Goal: Navigation & Orientation: Find specific page/section

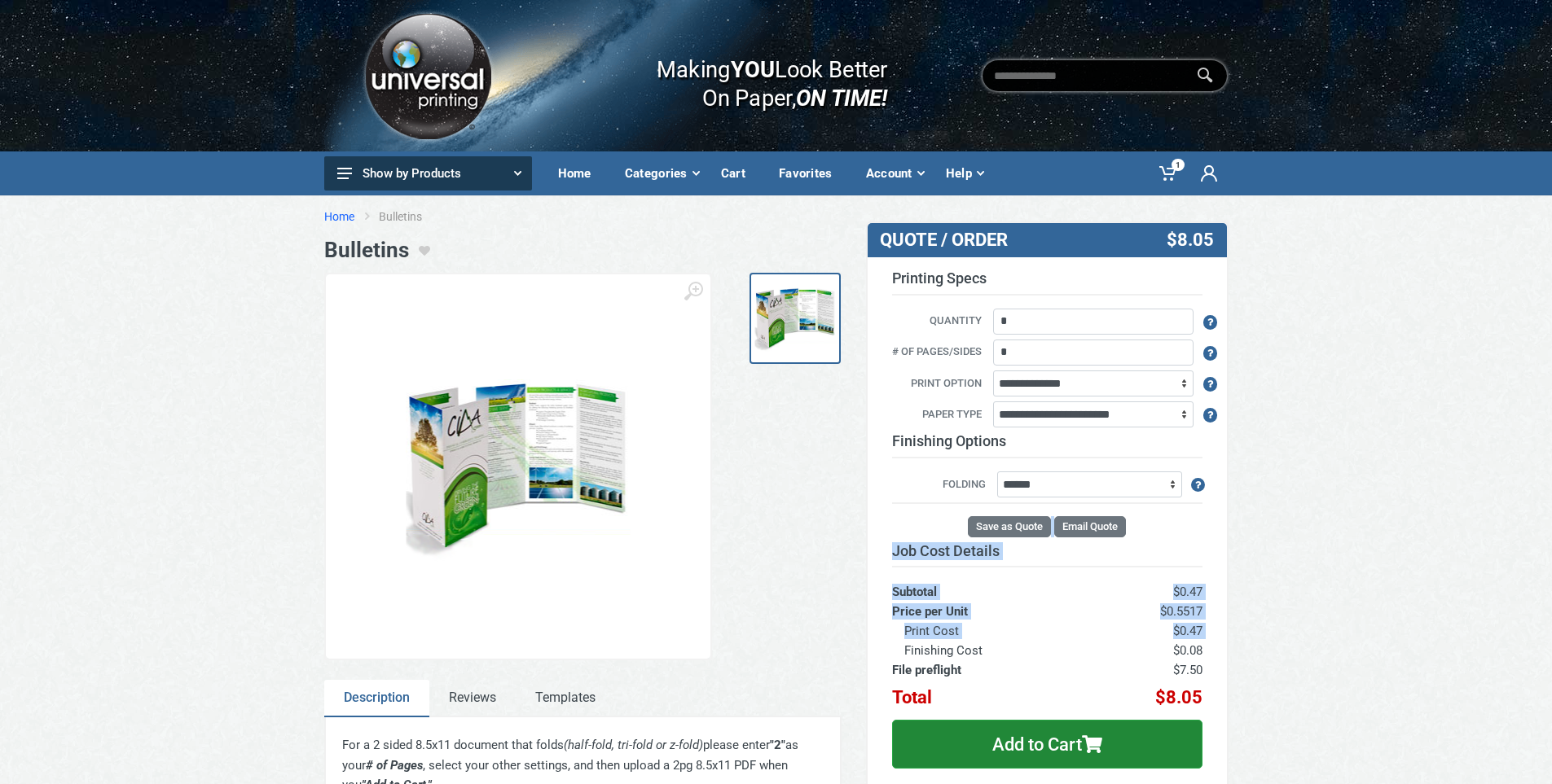
click at [345, 218] on link "Home" at bounding box center [339, 217] width 30 height 16
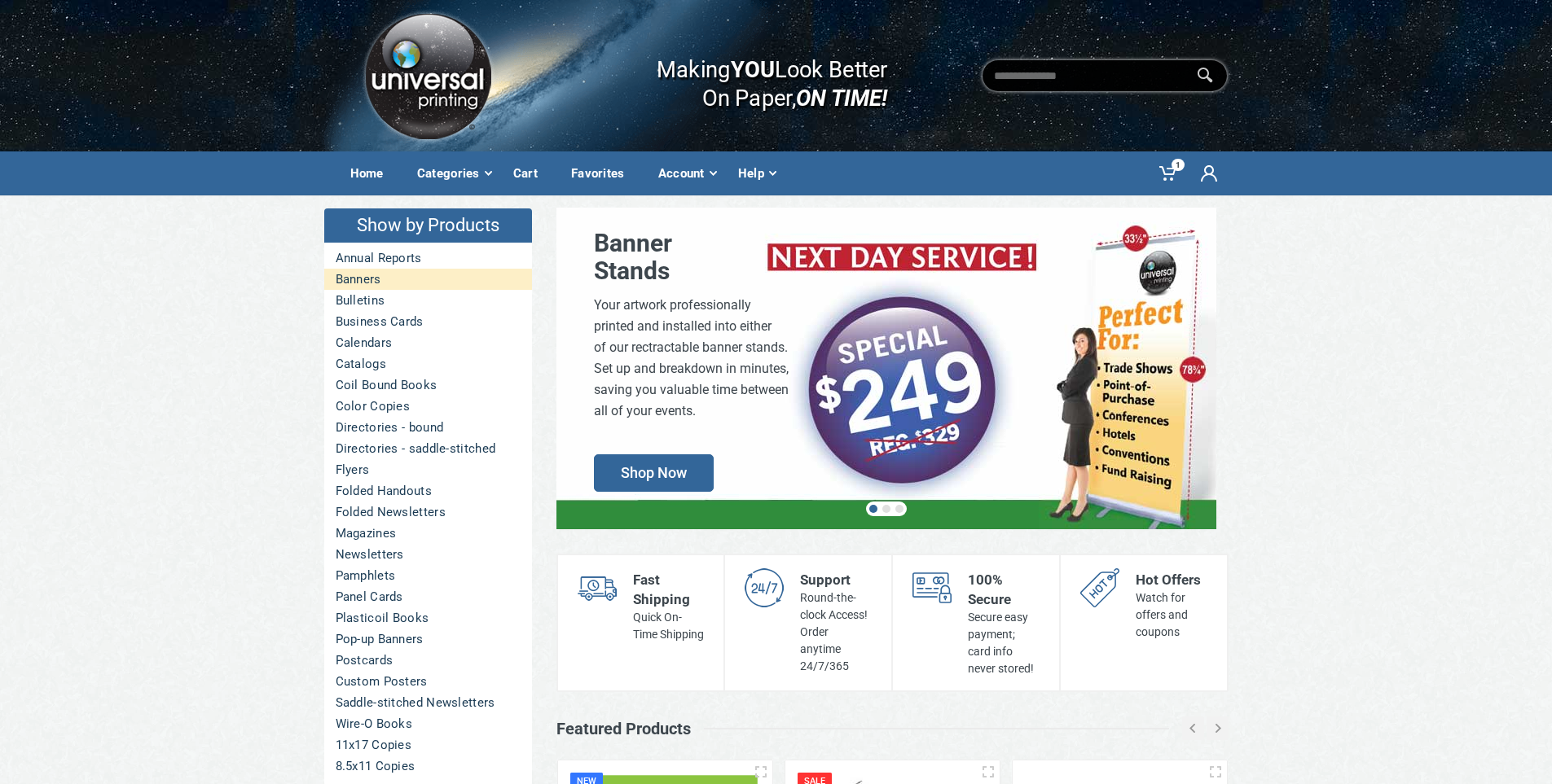
click at [370, 285] on link "Banners" at bounding box center [428, 279] width 208 height 21
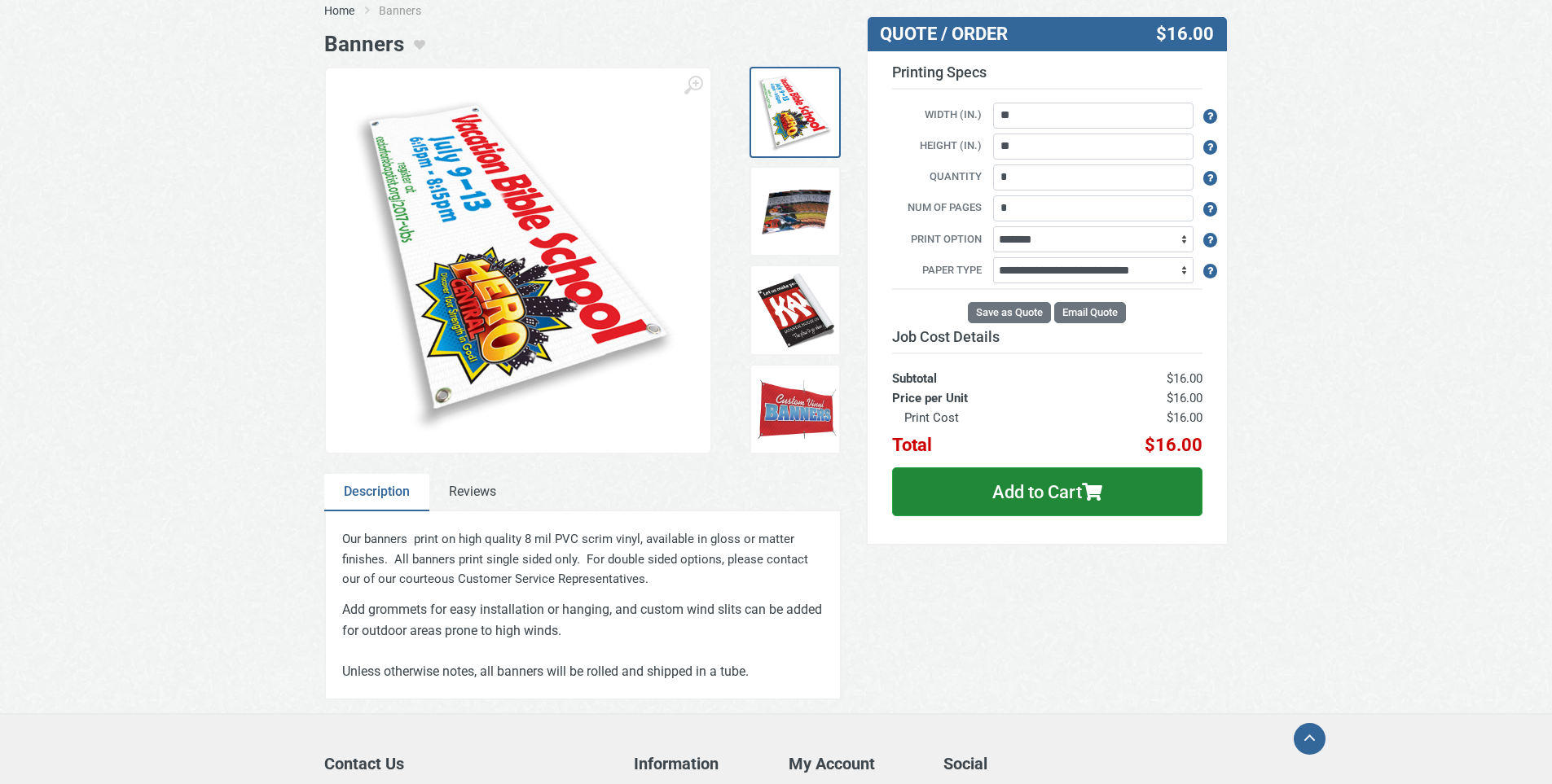
scroll to position [326, 0]
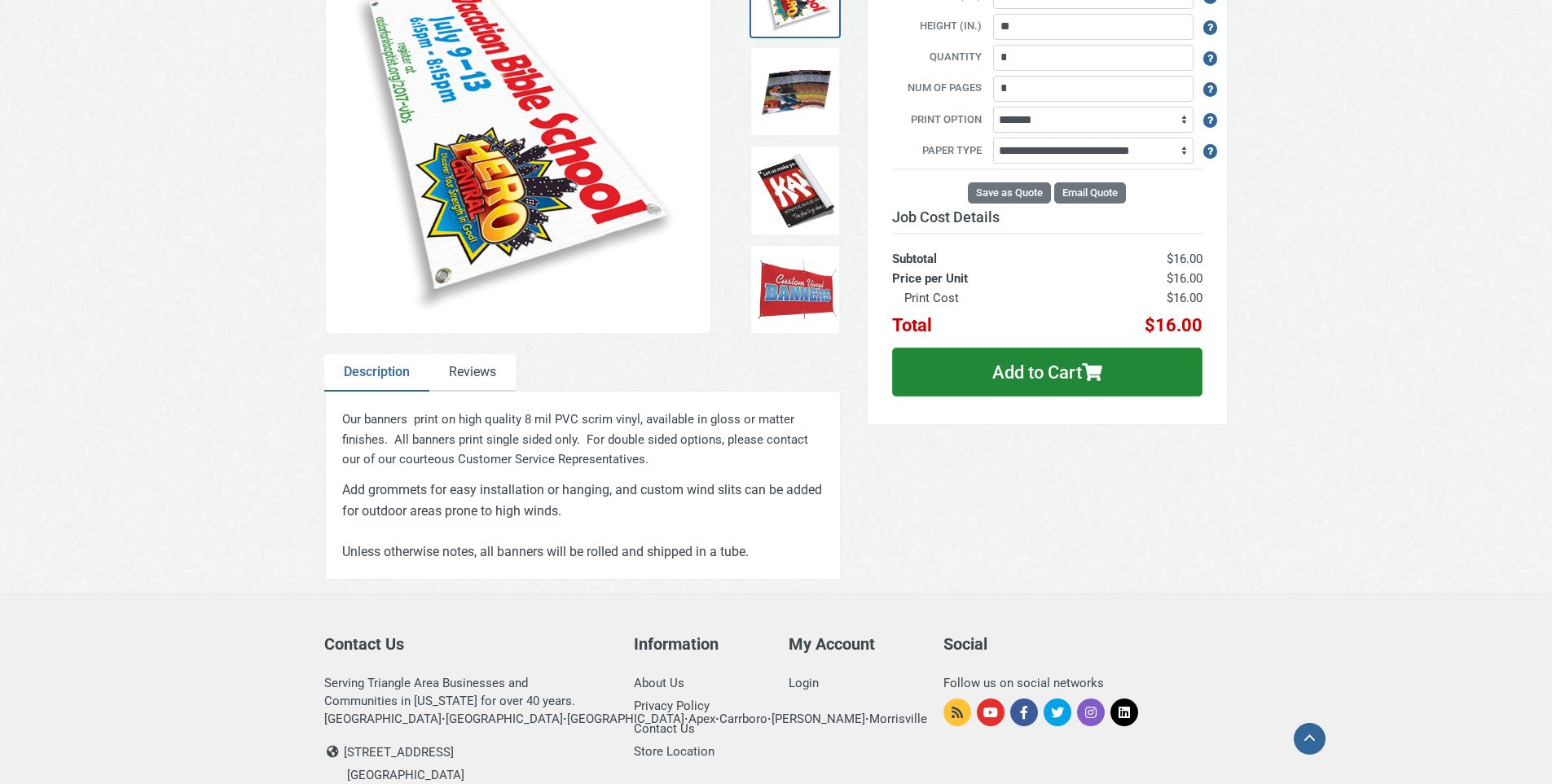
click at [461, 379] on link "Reviews" at bounding box center [472, 373] width 86 height 38
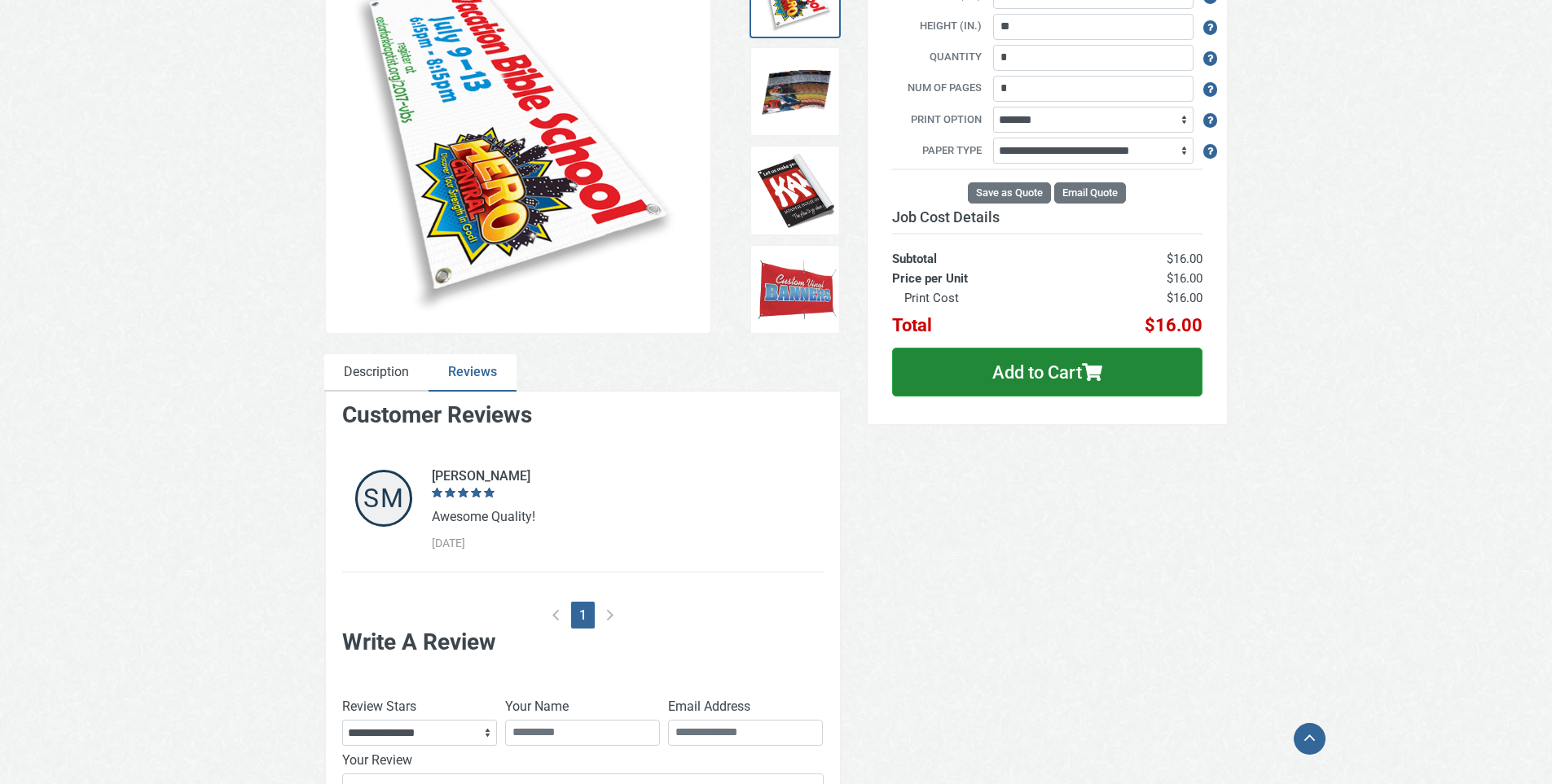
click at [372, 374] on link "Description" at bounding box center [376, 373] width 104 height 38
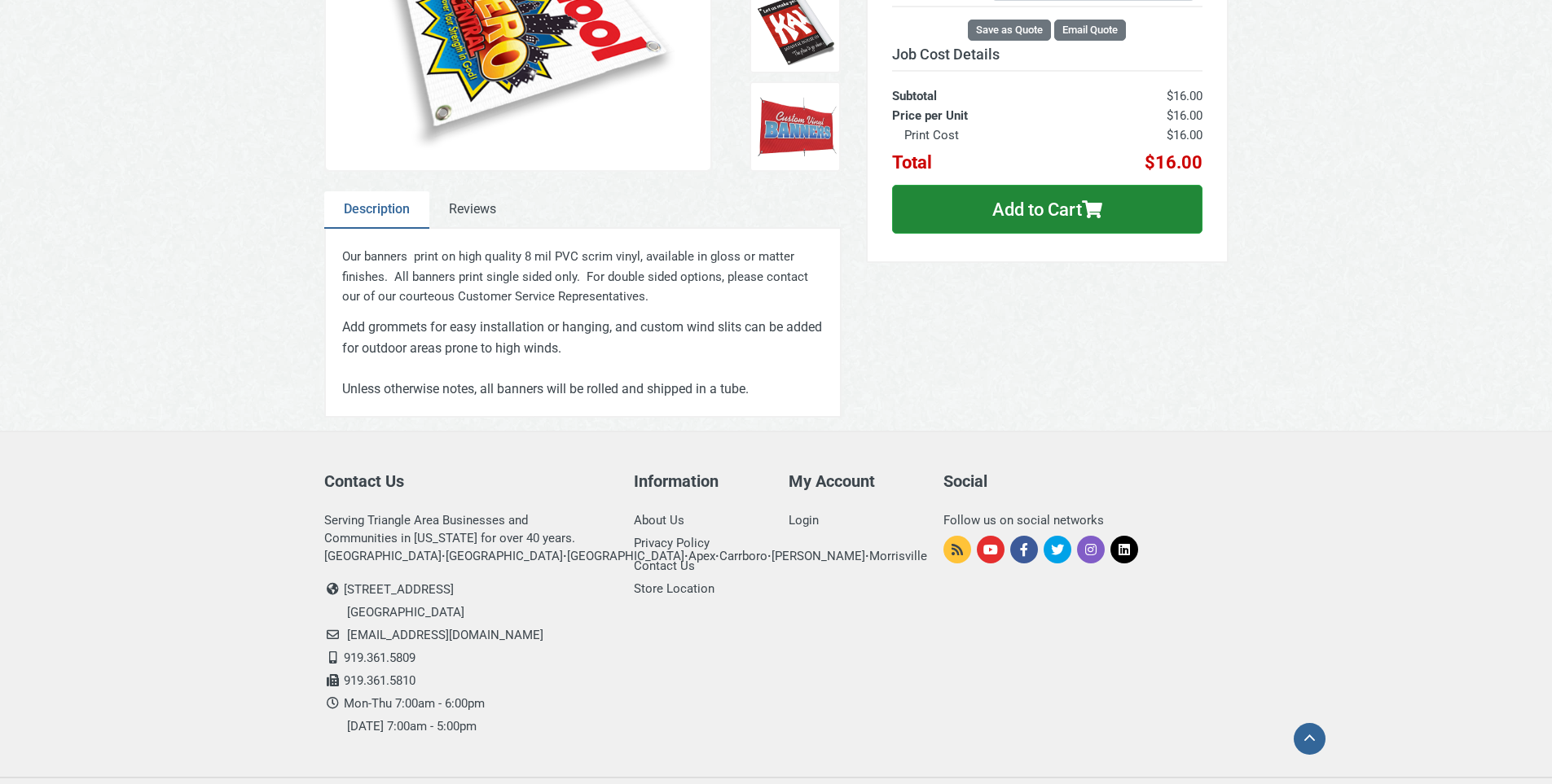
scroll to position [0, 0]
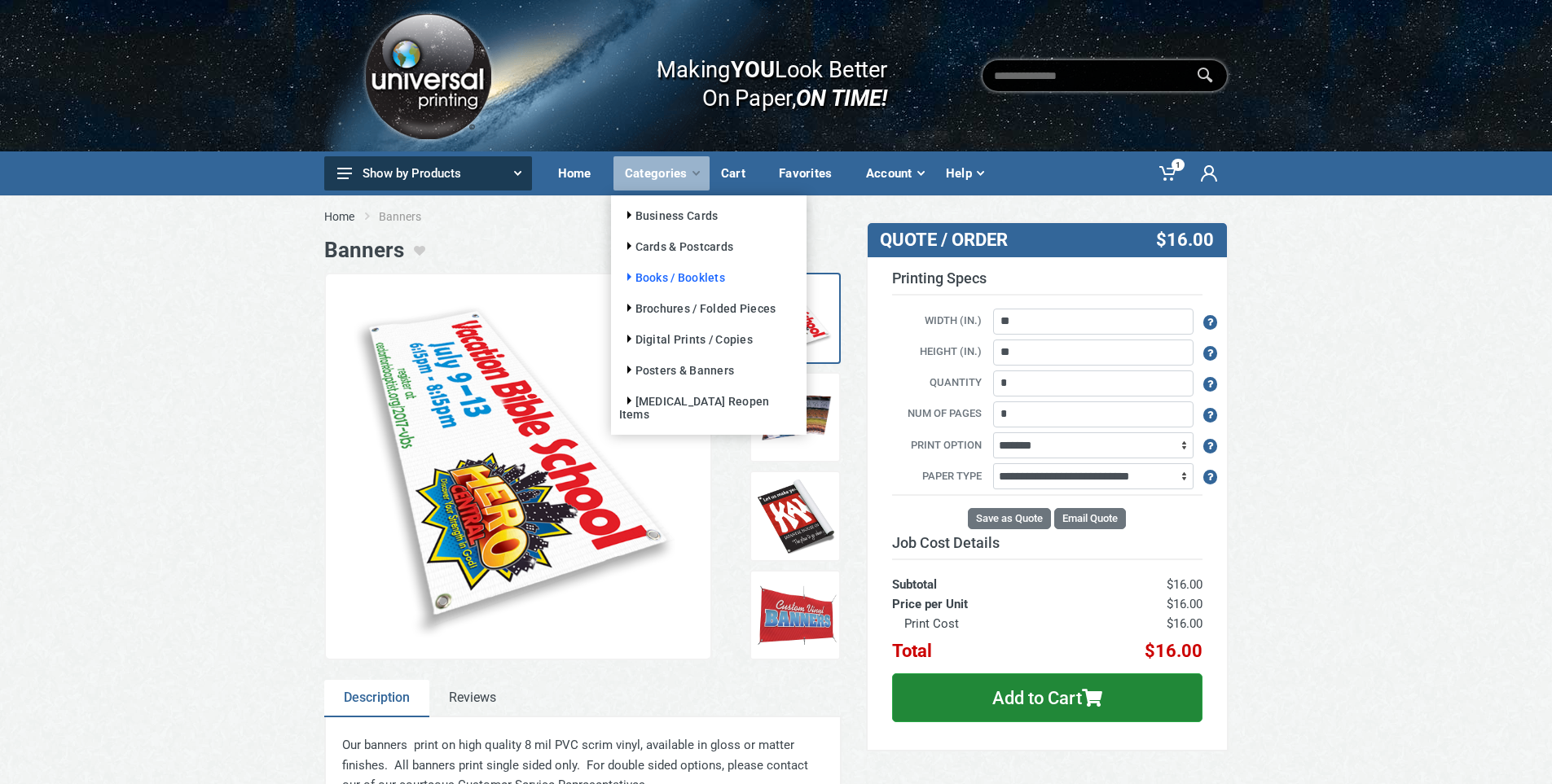
click at [679, 273] on link "Books / Booklets" at bounding box center [672, 277] width 106 height 13
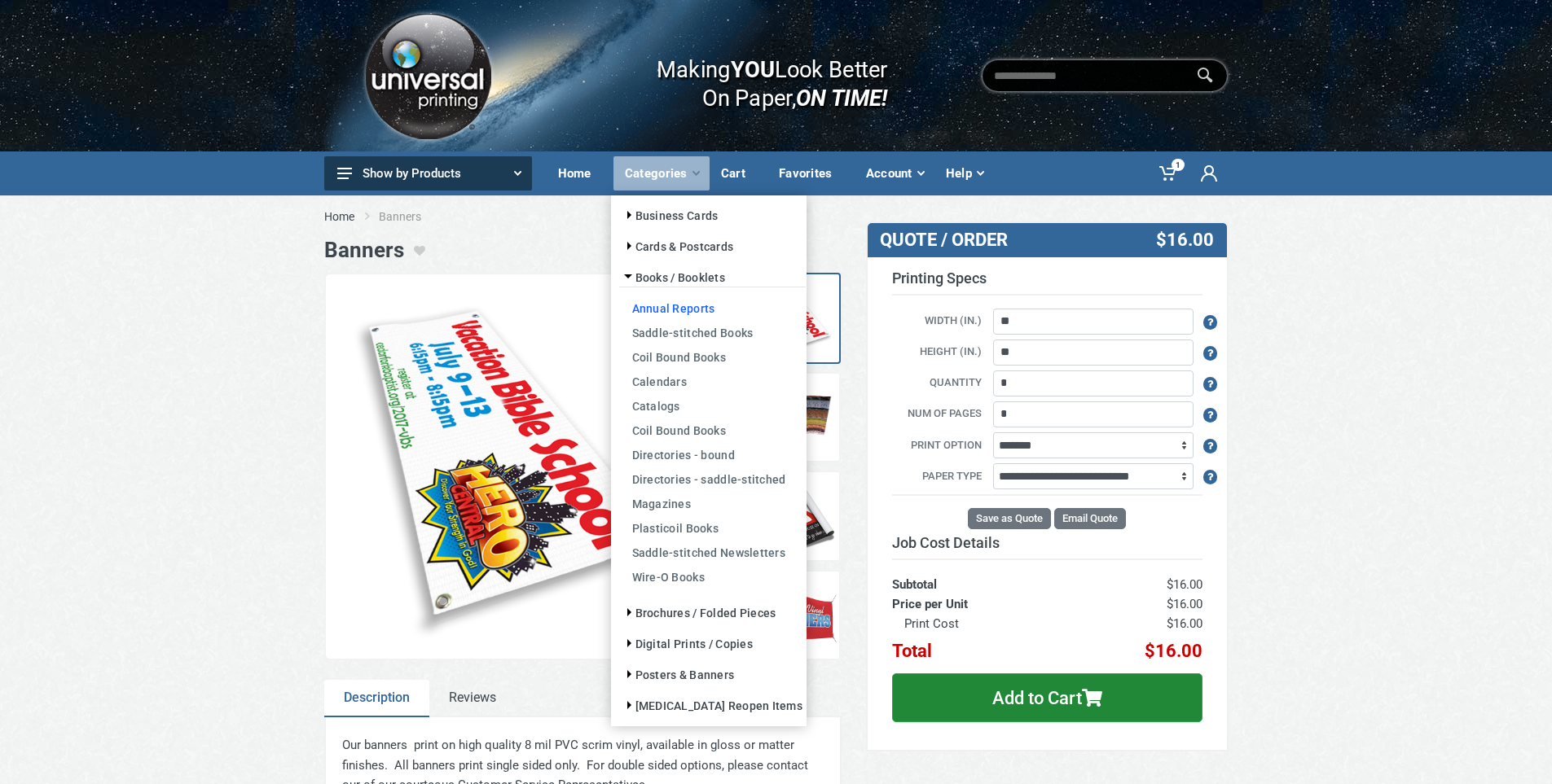
click at [676, 306] on link "Annual Reports" at bounding box center [712, 308] width 187 height 25
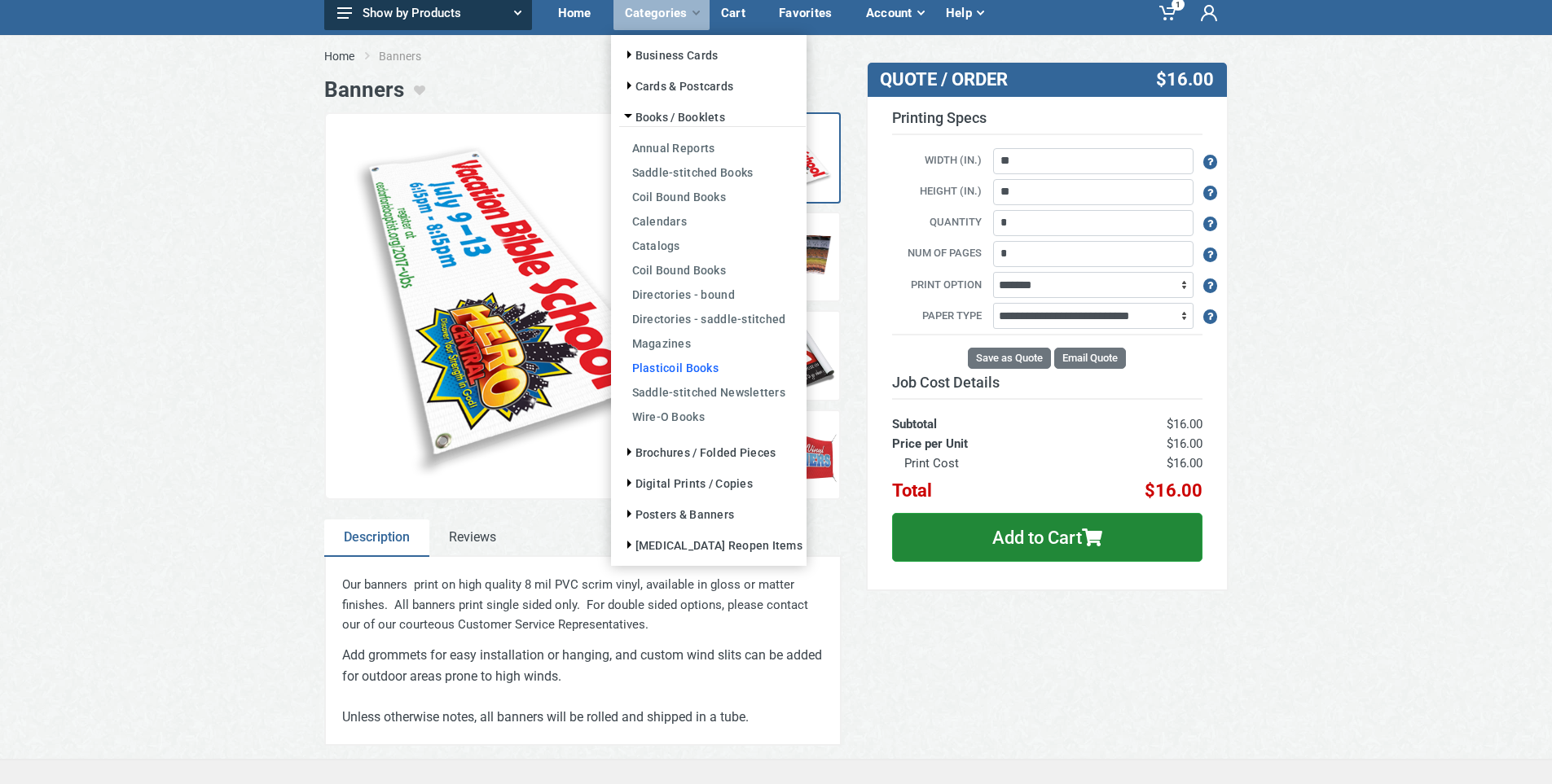
scroll to position [489, 0]
